Goal: Navigation & Orientation: Understand site structure

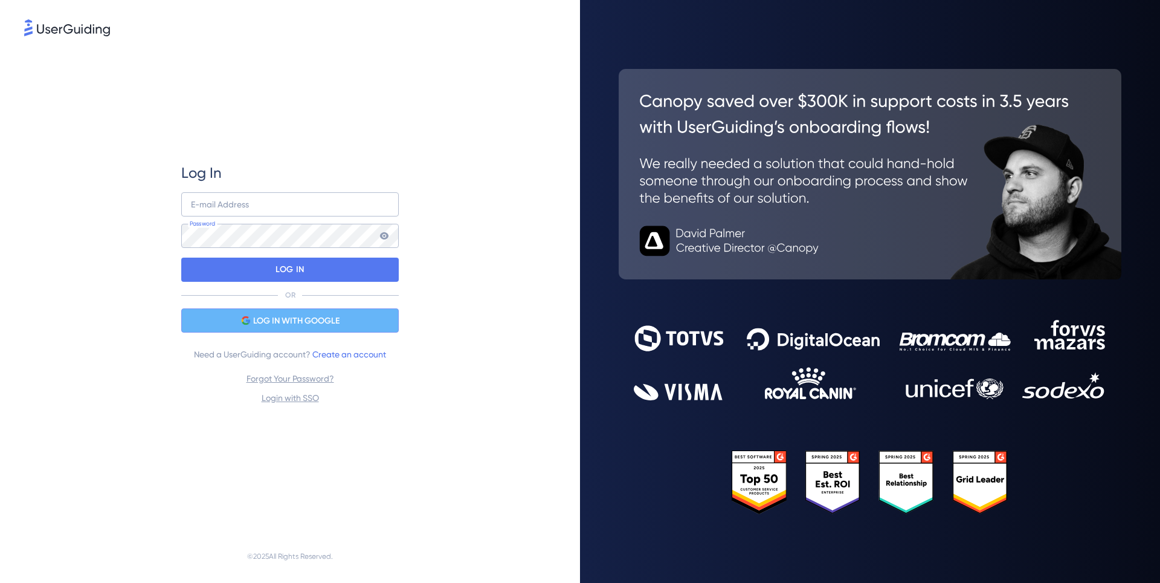
click at [332, 314] on span "LOG IN WITH GOOGLE" at bounding box center [296, 321] width 86 height 15
click at [265, 214] on input "email" at bounding box center [290, 204] width 218 height 24
click at [222, 124] on div "Log In E-mail Address Password LOG IN OR LOG IN WITH GOOGLE Need a UserGuiding …" at bounding box center [290, 284] width 218 height 491
click at [327, 324] on span "LOG IN WITH GOOGLE" at bounding box center [296, 321] width 86 height 15
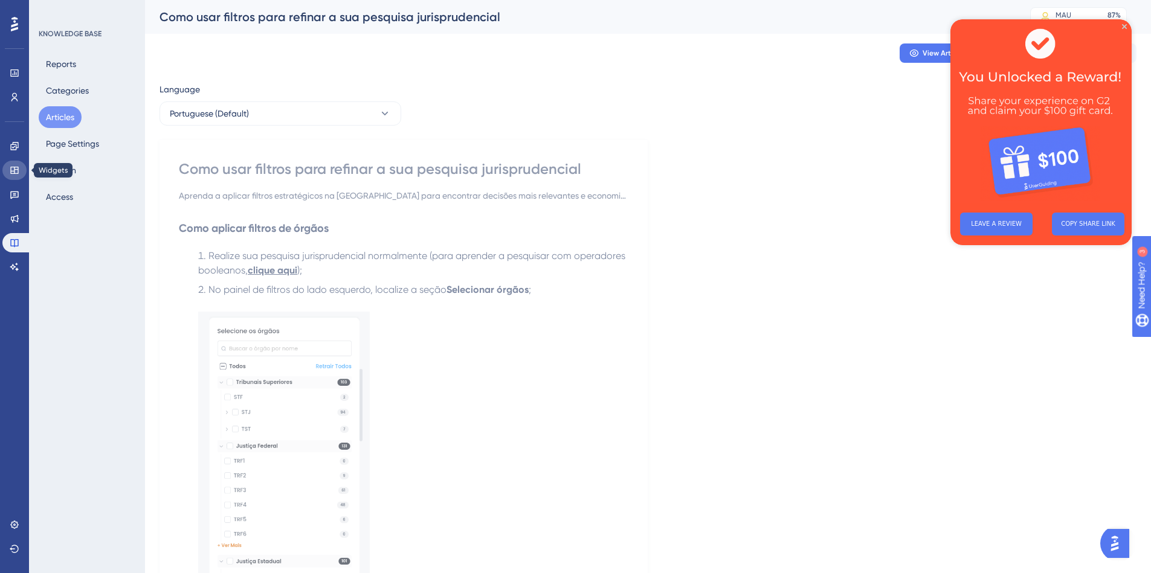
click at [10, 169] on icon at bounding box center [15, 171] width 10 height 10
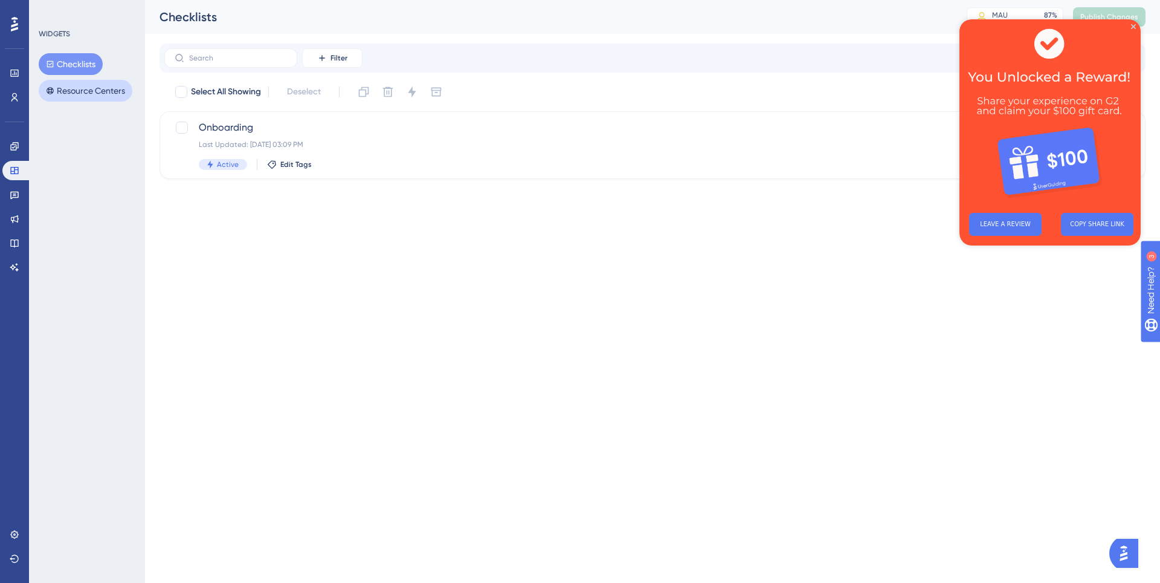
click at [103, 95] on button "Resource Centers" at bounding box center [86, 91] width 94 height 22
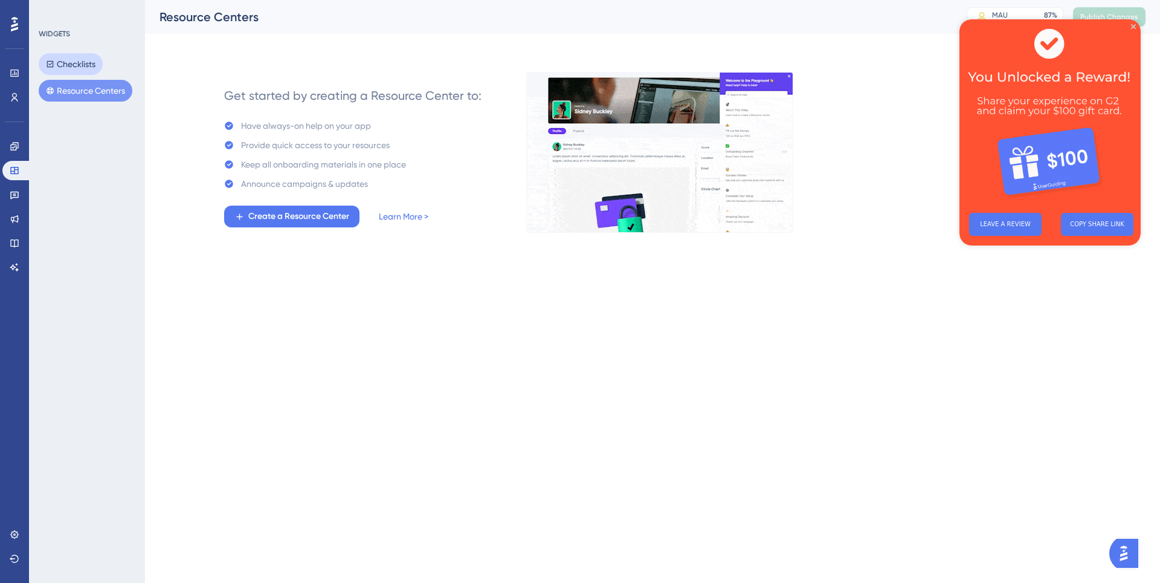
click at [89, 69] on button "Checklists" at bounding box center [71, 64] width 64 height 22
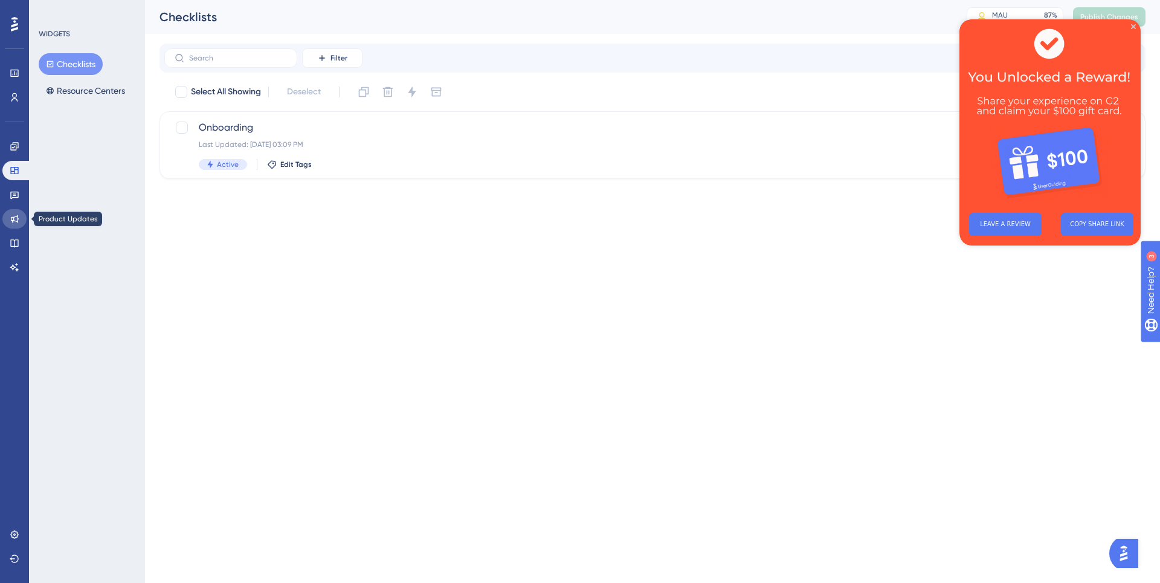
click at [15, 218] on icon at bounding box center [15, 219] width 10 height 10
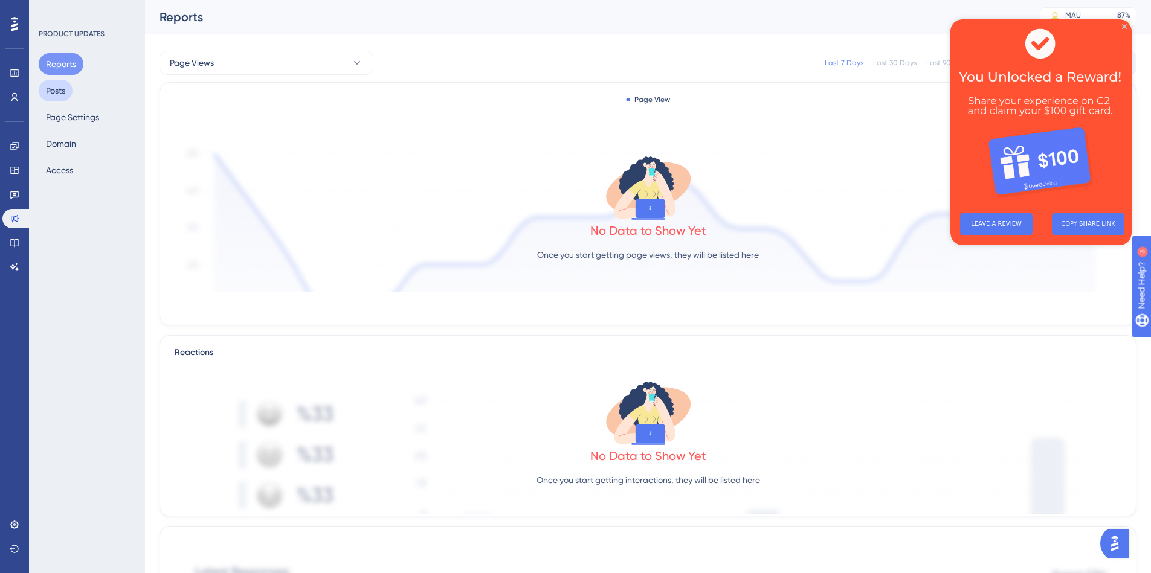
click at [71, 90] on button "Posts" at bounding box center [56, 91] width 34 height 22
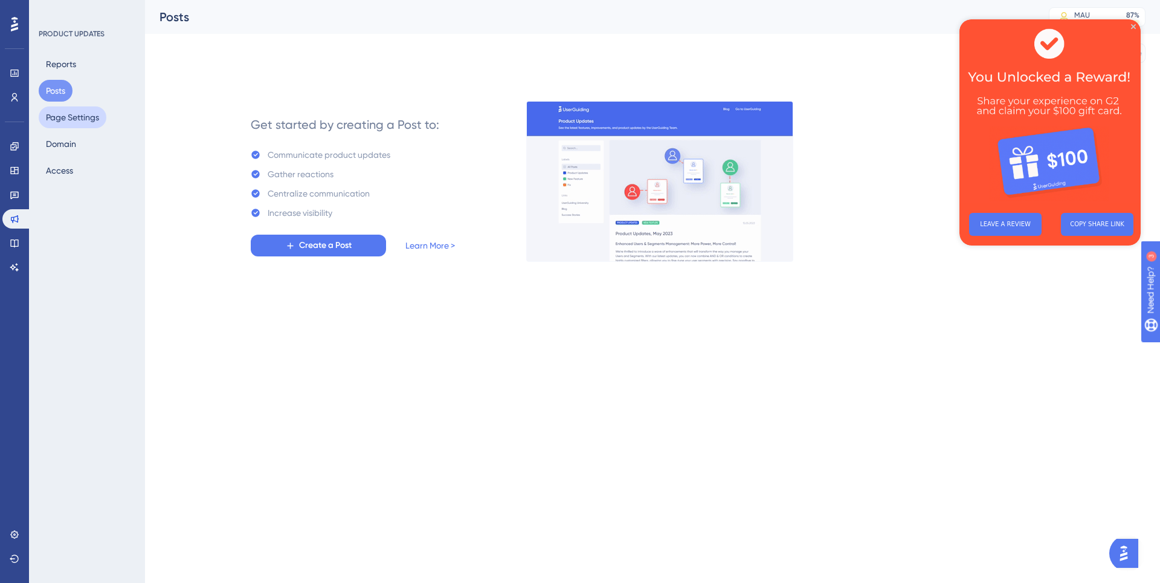
click at [66, 119] on button "Page Settings" at bounding box center [73, 117] width 68 height 22
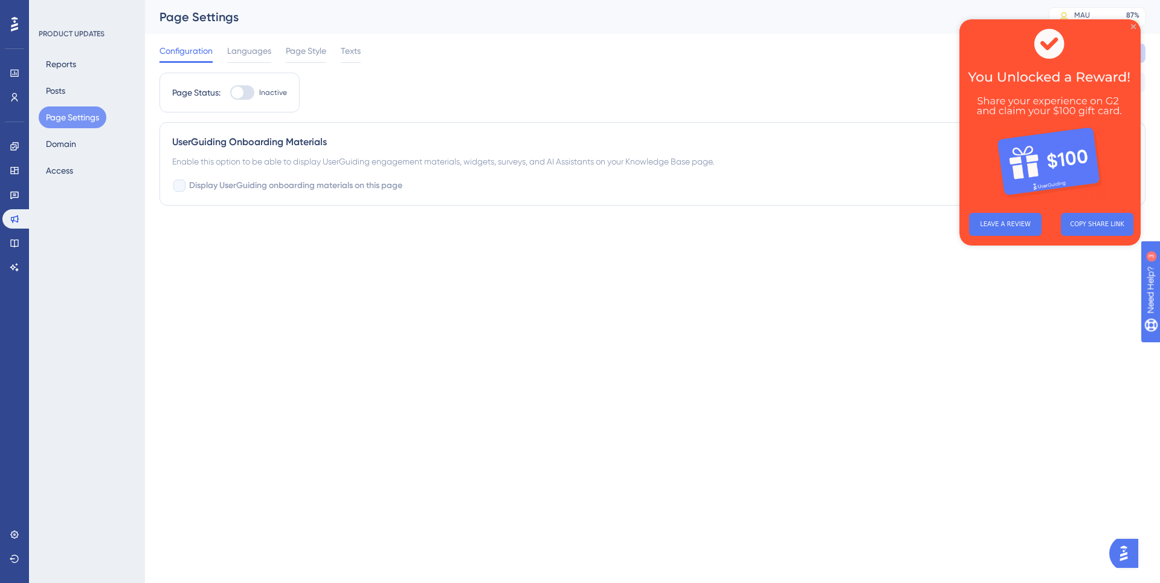
click at [1131, 27] on icon "Close Preview" at bounding box center [1133, 26] width 5 height 5
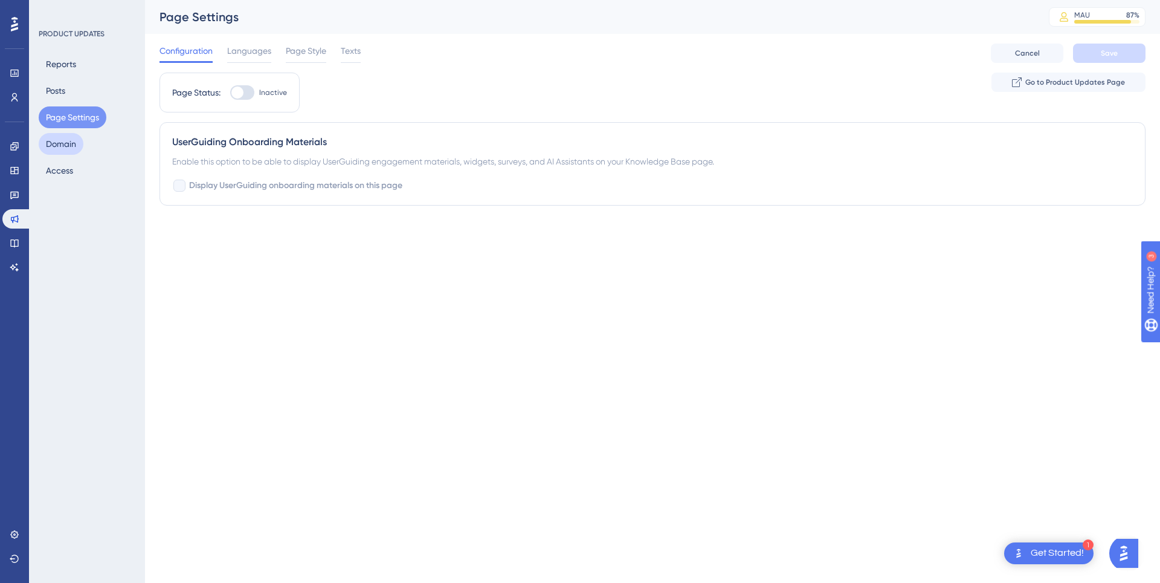
click at [73, 145] on button "Domain" at bounding box center [61, 144] width 45 height 22
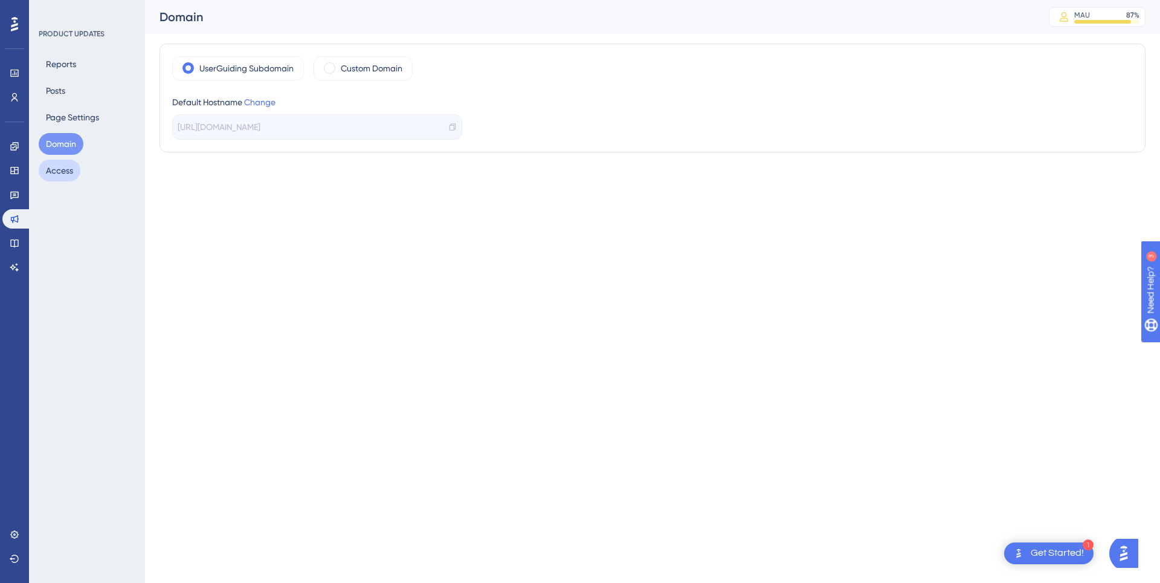
click at [71, 172] on button "Access" at bounding box center [60, 171] width 42 height 22
